Goal: Task Accomplishment & Management: Use online tool/utility

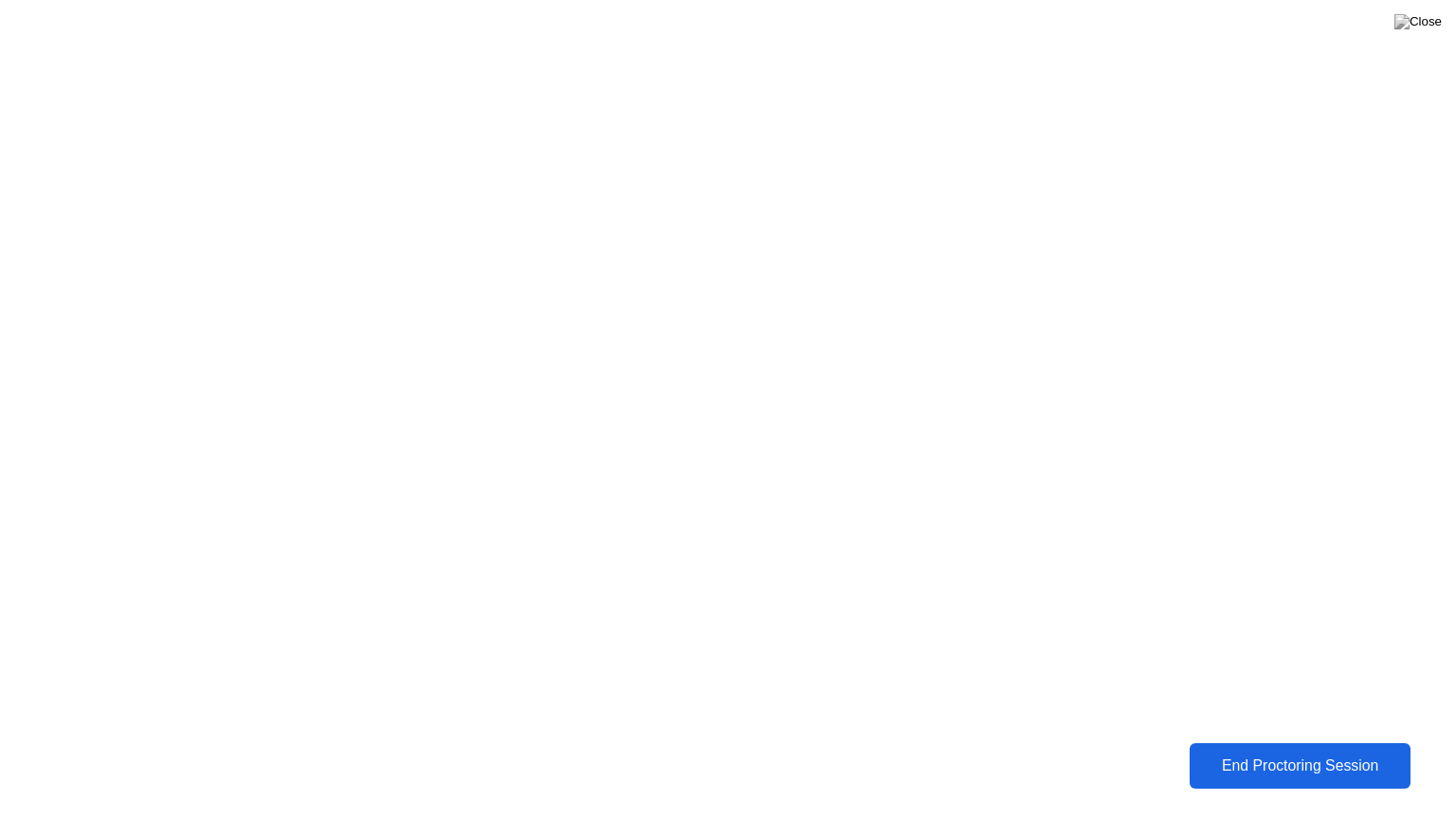
click at [1309, 759] on div "End Proctoring Session" at bounding box center [1299, 766] width 213 height 17
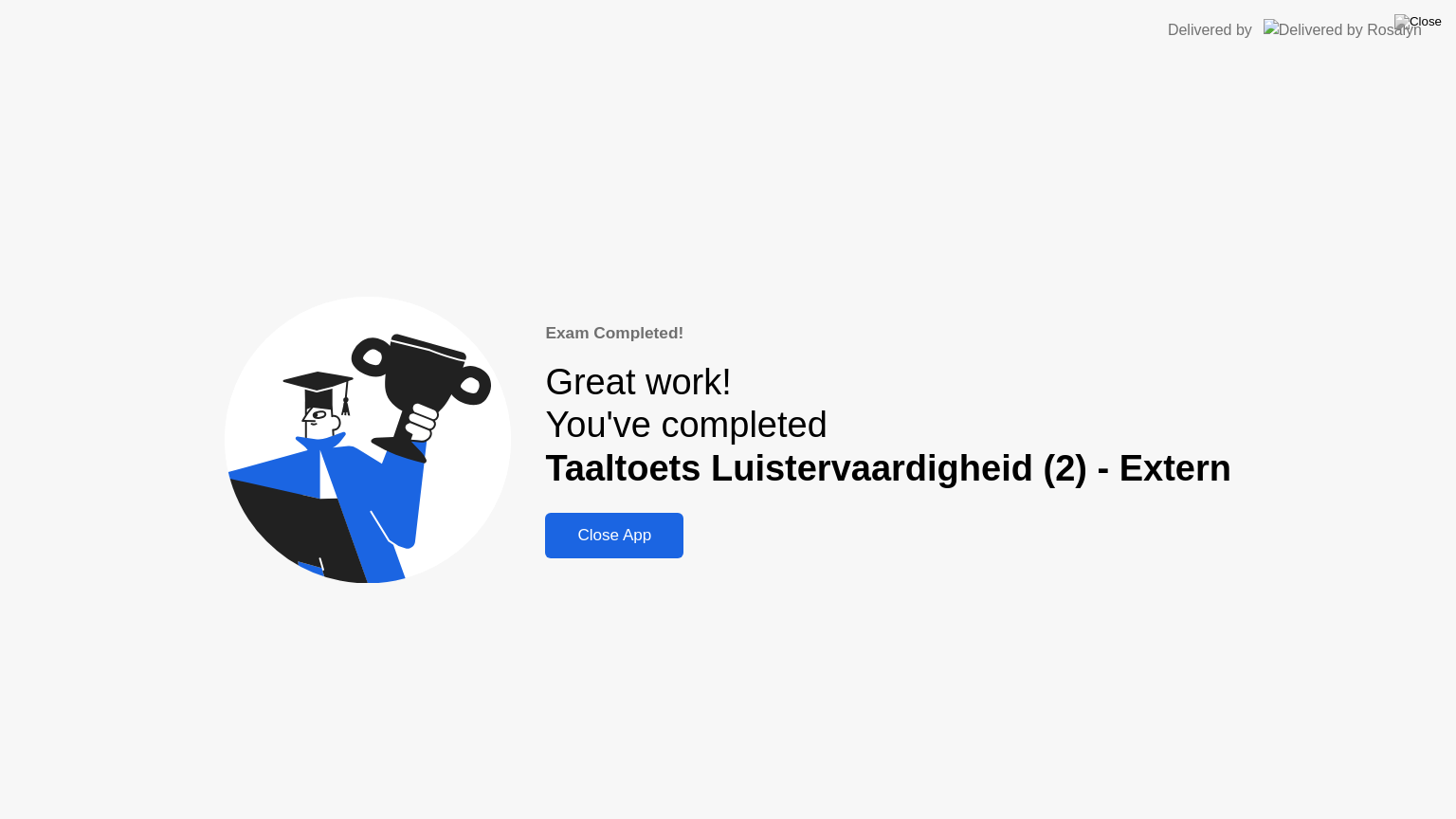
click at [1311, 760] on div "Exam Completed! Great work! You've completed Taaltoets Luistervaardigheid (2) -…" at bounding box center [728, 440] width 1456 height 759
click at [621, 548] on button "Close App" at bounding box center [613, 536] width 139 height 46
